Goal: Transaction & Acquisition: Purchase product/service

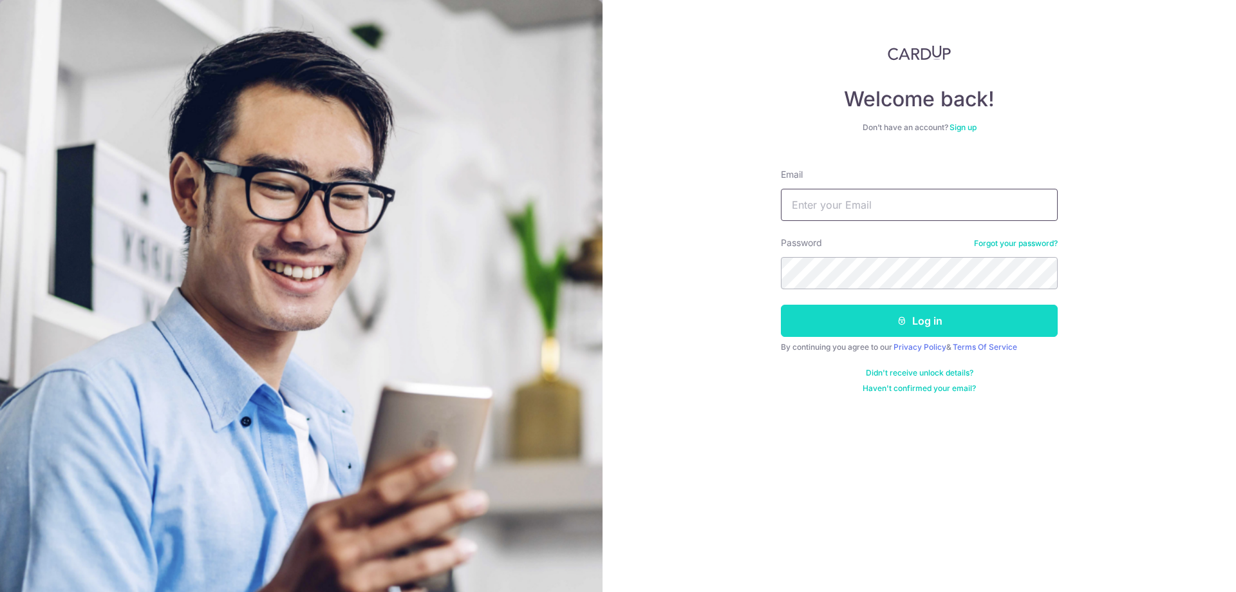
type input "shane@banyew.com"
click at [911, 323] on button "Log in" at bounding box center [919, 321] width 277 height 32
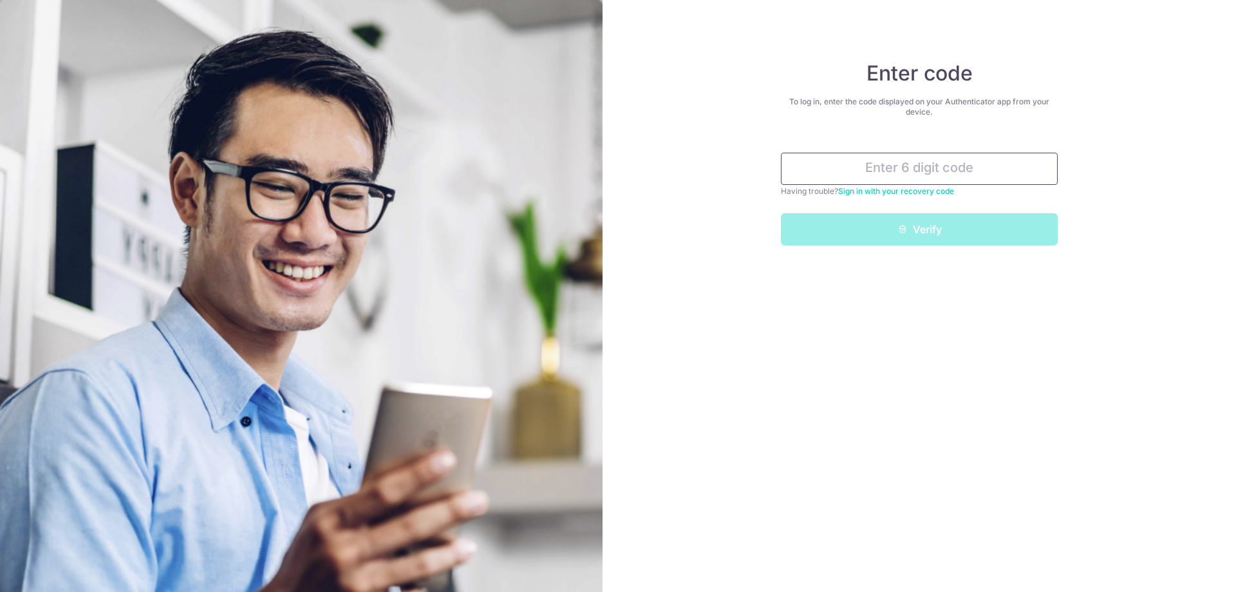
click at [928, 165] on input "text" at bounding box center [919, 169] width 277 height 32
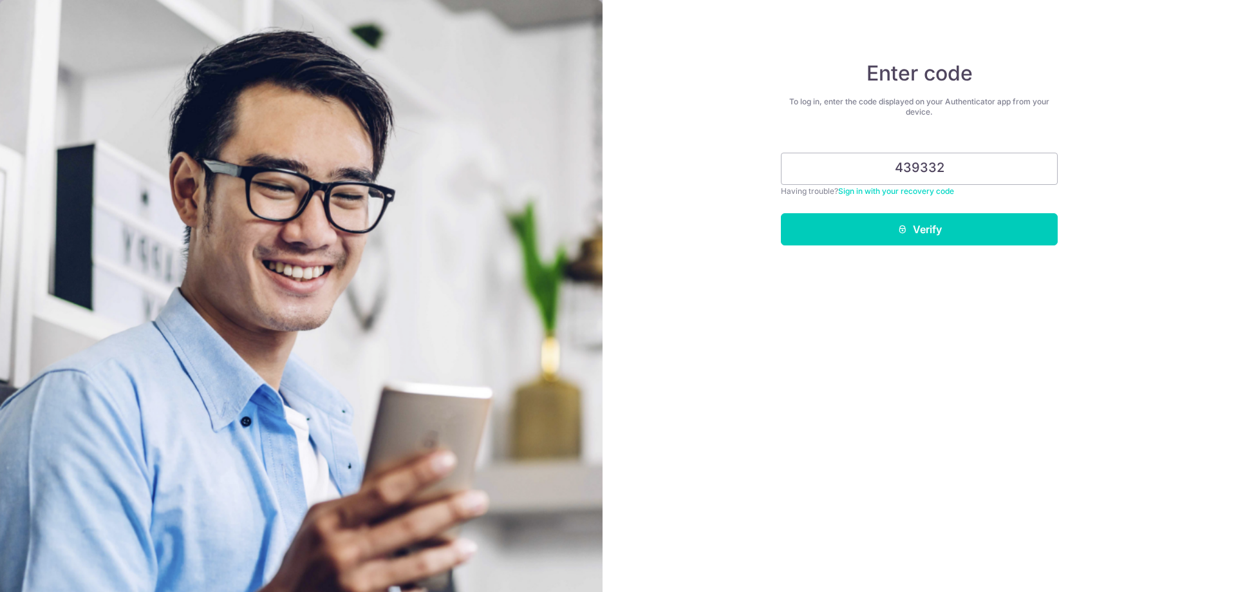
type input "439332"
click at [859, 212] on form "439332 Having trouble? Sign in with your recovery code Verify" at bounding box center [919, 194] width 277 height 102
click at [850, 220] on button "Verify" at bounding box center [919, 229] width 277 height 32
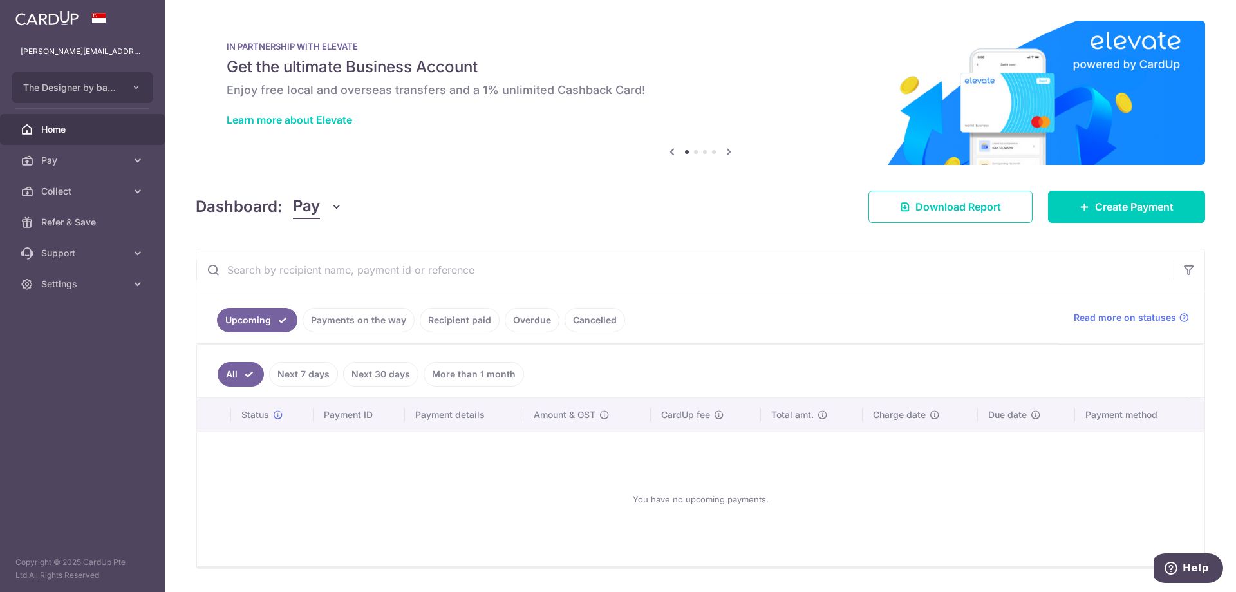
click at [563, 184] on div "× Pause Schedule Pause all future payments in this series Pause just this one p…" at bounding box center [700, 296] width 1071 height 592
click at [1147, 214] on span "Create Payment" at bounding box center [1134, 206] width 79 height 15
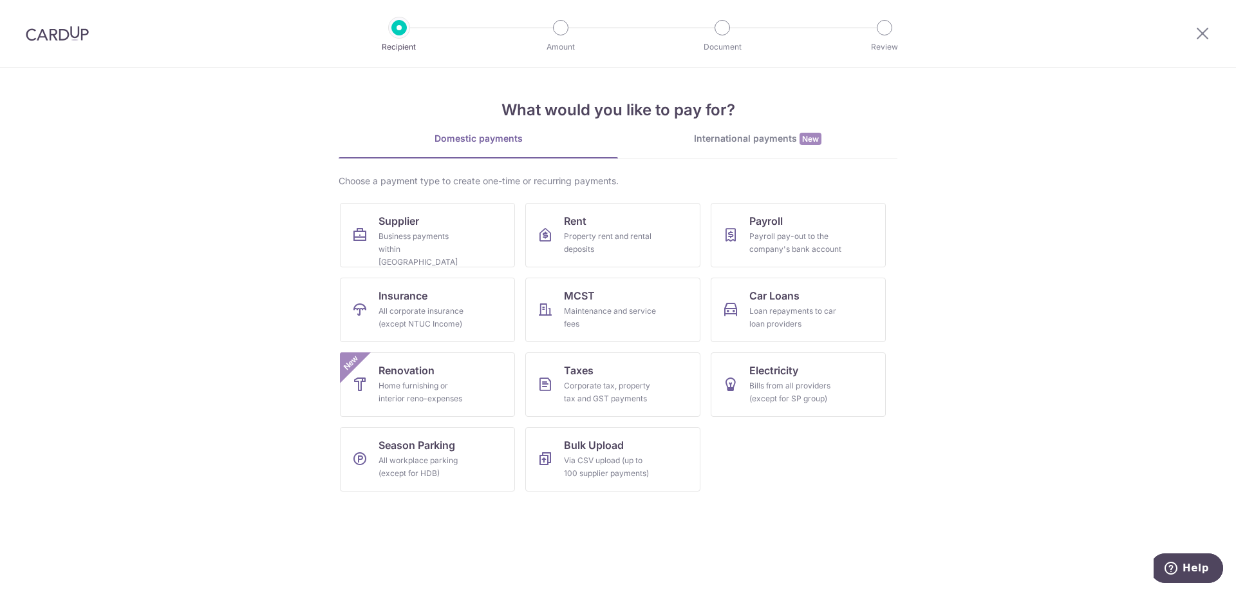
click at [979, 281] on section "What would you like to pay for? Domestic payments International payments New Ch…" at bounding box center [618, 330] width 1236 height 524
click at [939, 274] on section "What would you like to pay for? Domestic payments International payments New Ch…" at bounding box center [618, 330] width 1236 height 524
click at [429, 243] on div "Business payments within Singapore" at bounding box center [425, 249] width 93 height 39
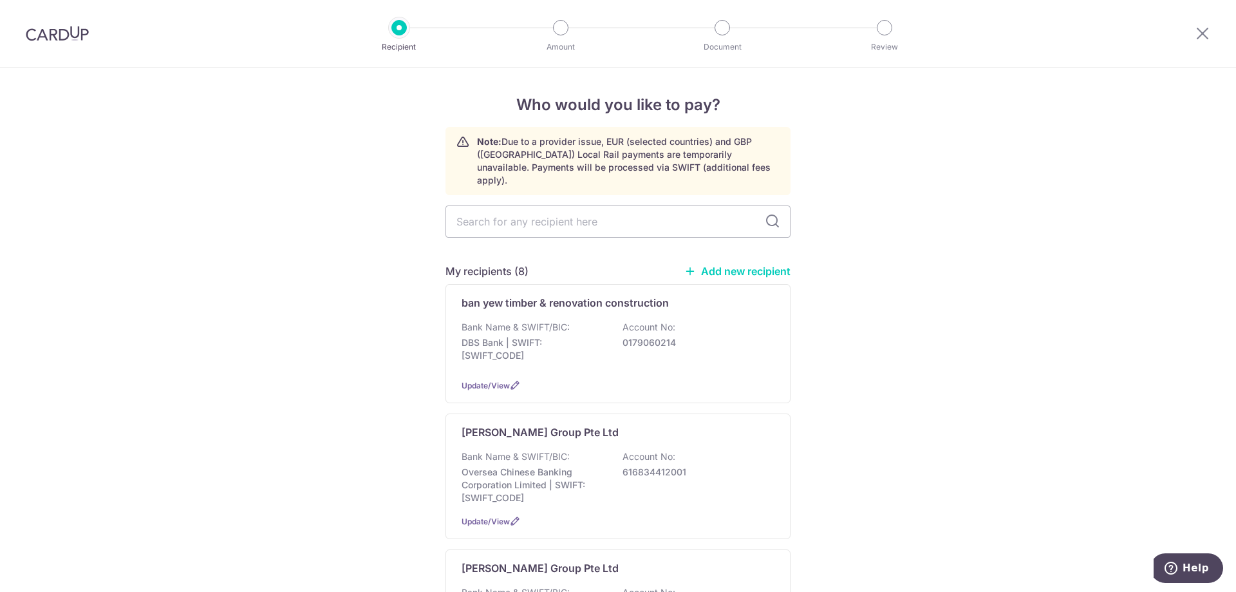
click at [592, 211] on input "text" at bounding box center [618, 221] width 345 height 32
type input "thye seng"
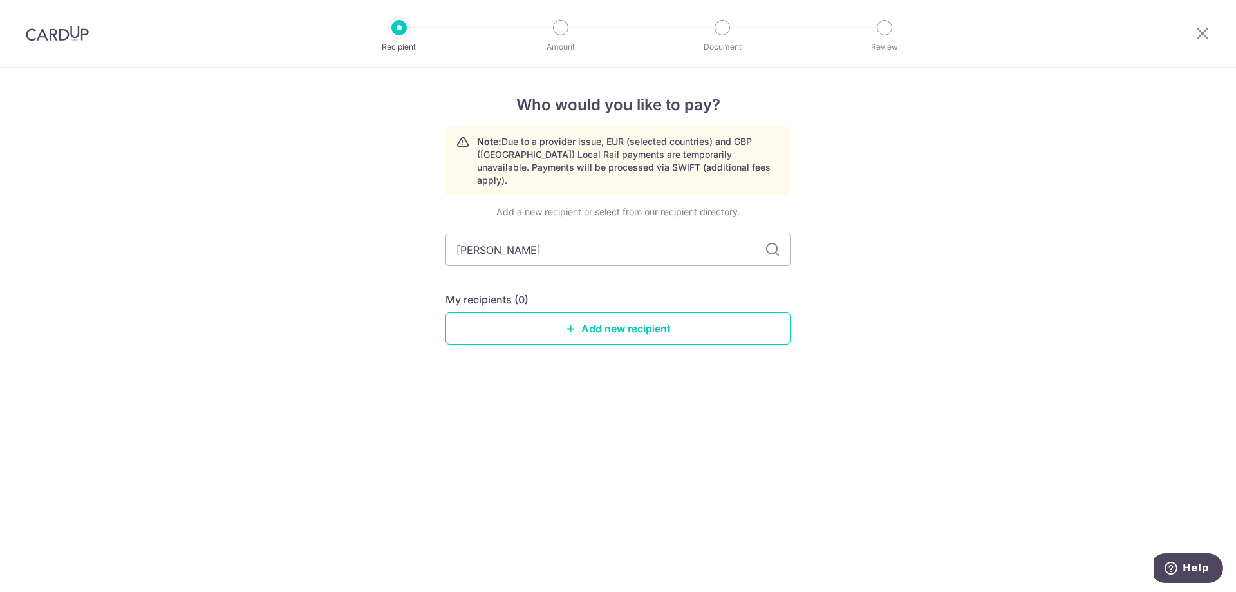
click at [767, 242] on icon at bounding box center [772, 249] width 15 height 15
click at [1203, 33] on icon at bounding box center [1202, 33] width 15 height 16
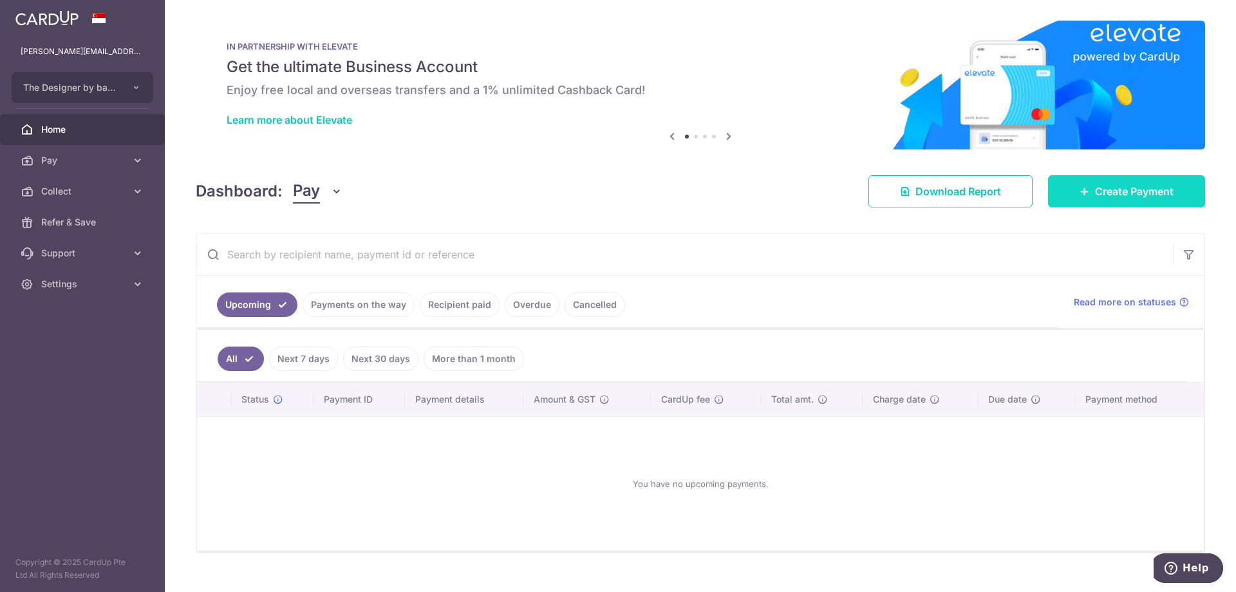
click at [1103, 194] on span "Create Payment" at bounding box center [1134, 190] width 79 height 15
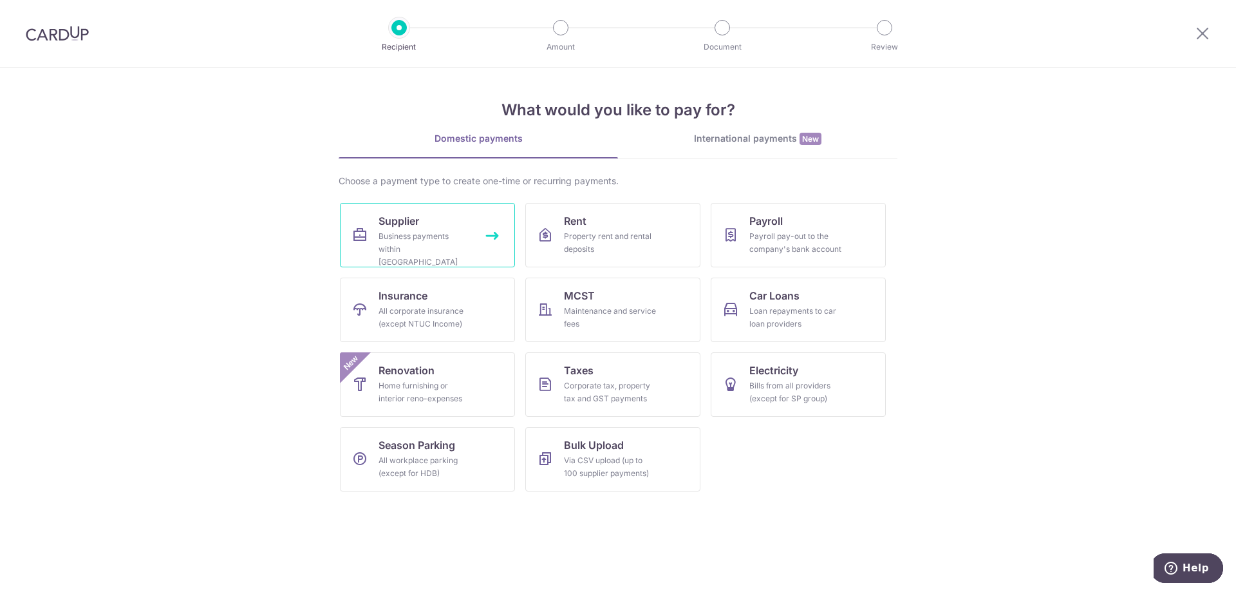
click at [448, 245] on div "Business payments within Singapore" at bounding box center [425, 249] width 93 height 39
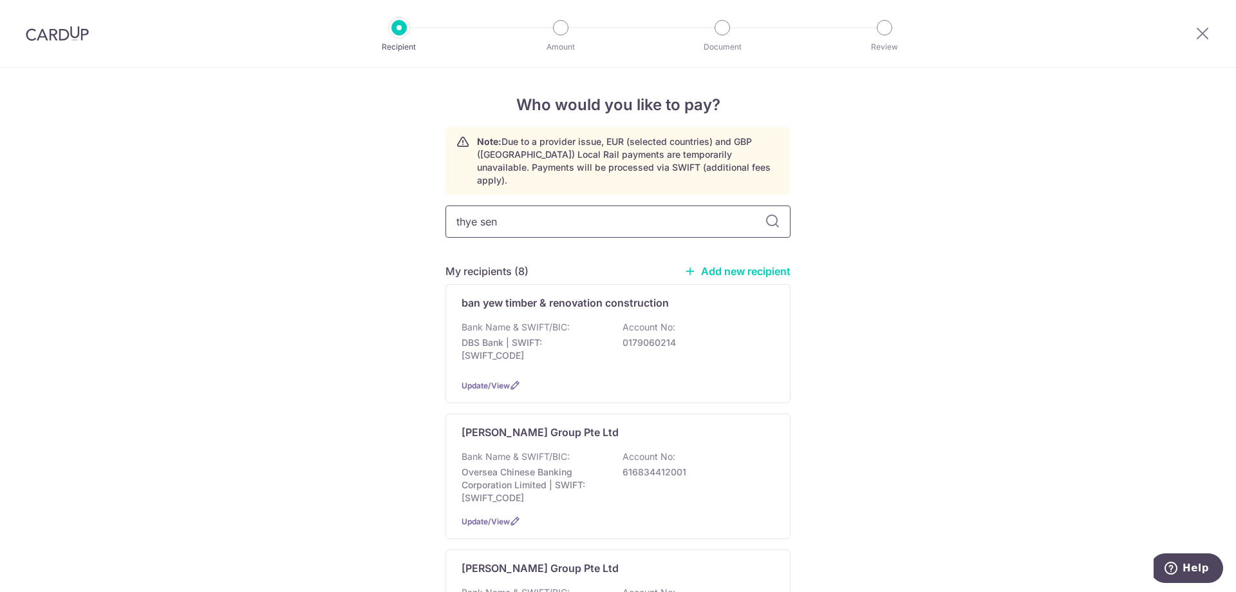
type input "[PERSON_NAME]"
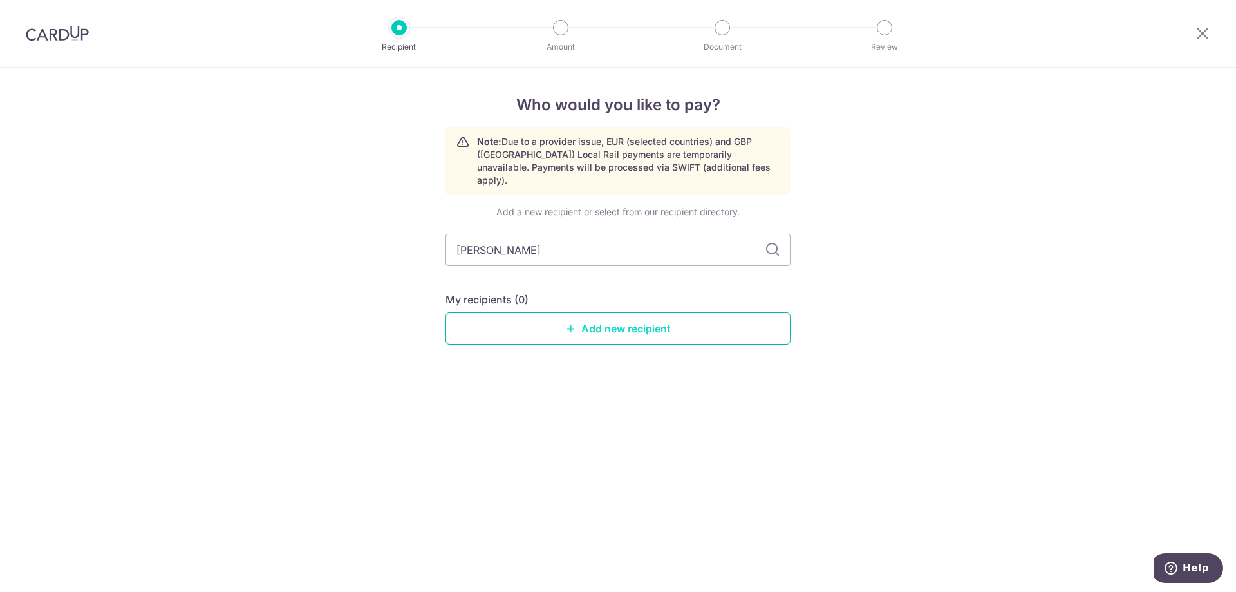
click at [679, 312] on link "Add new recipient" at bounding box center [618, 328] width 345 height 32
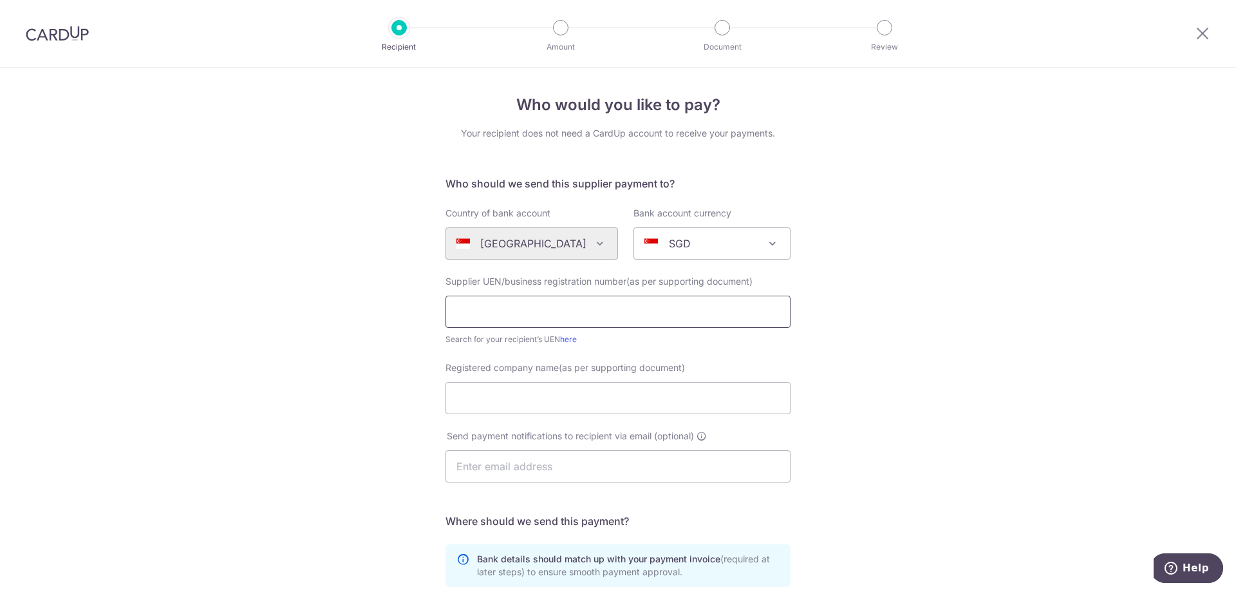
click at [672, 302] on input "text" at bounding box center [618, 312] width 345 height 32
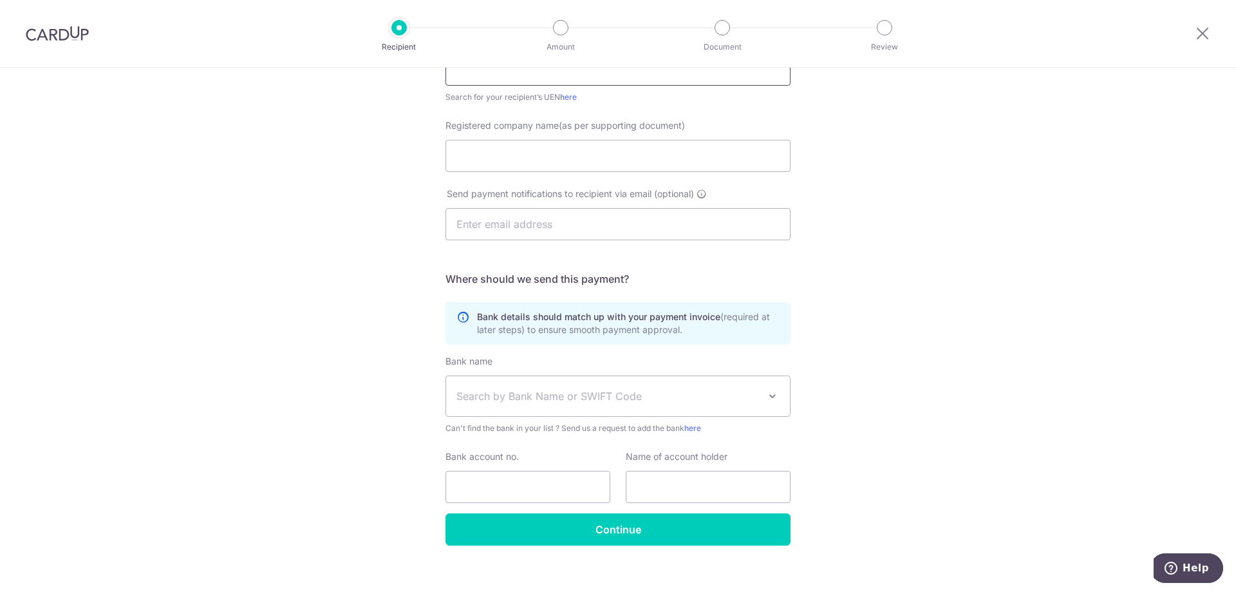
scroll to position [256, 0]
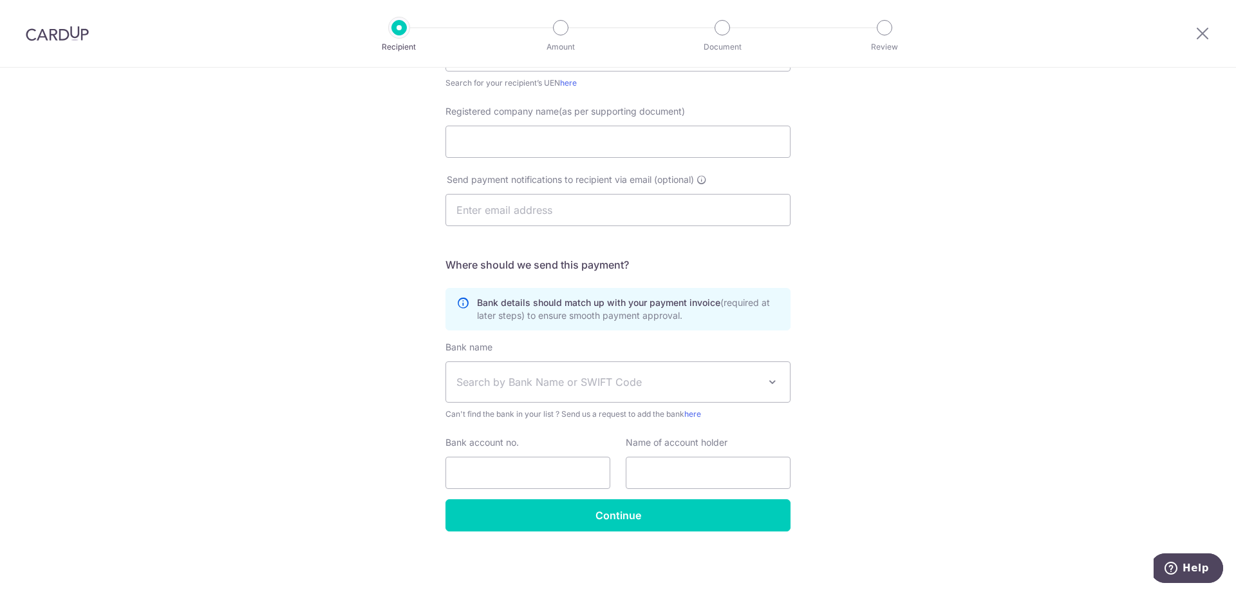
click at [1001, 297] on div "Who would you like to pay? Your recipient does not need a CardUp account to rec…" at bounding box center [618, 201] width 1236 height 780
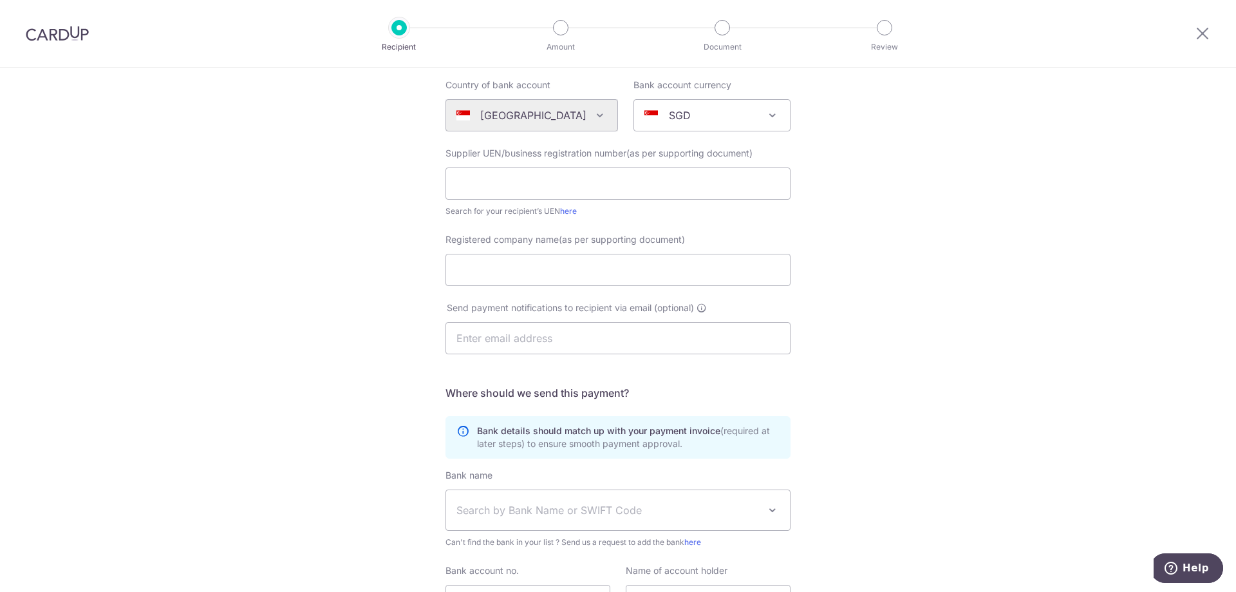
scroll to position [0, 0]
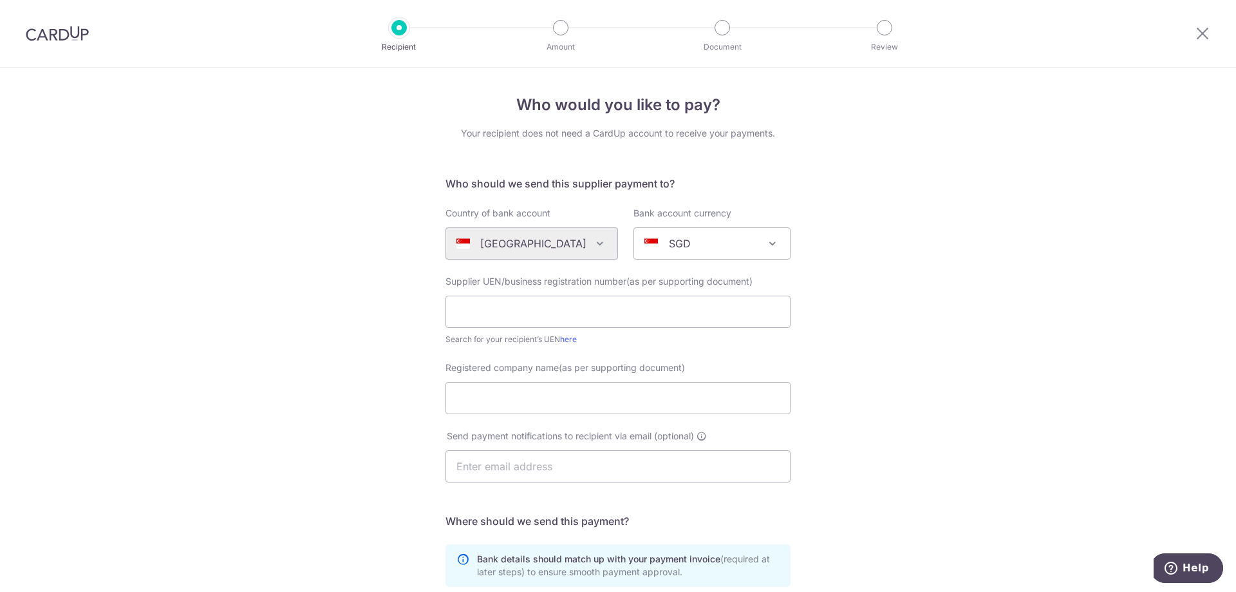
click at [932, 346] on div "Who would you like to pay? Your recipient does not need a CardUp account to rec…" at bounding box center [618, 458] width 1236 height 780
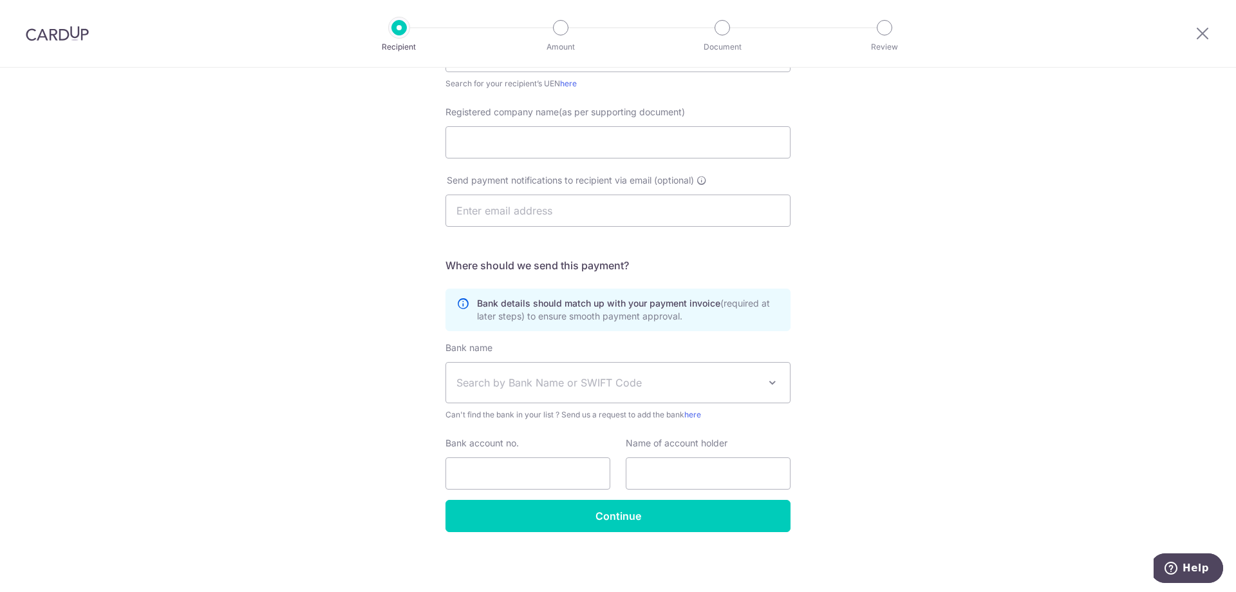
scroll to position [256, 0]
